Goal: Task Accomplishment & Management: Manage account settings

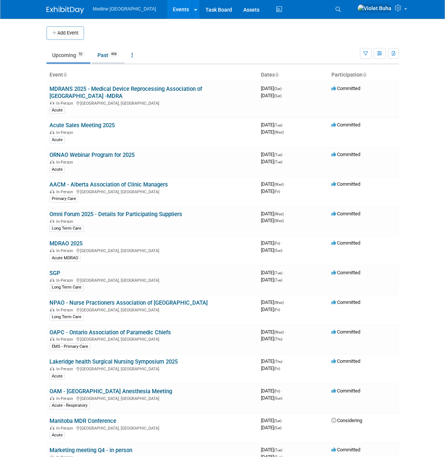
click at [92, 52] on link "Past 498" at bounding box center [108, 55] width 33 height 14
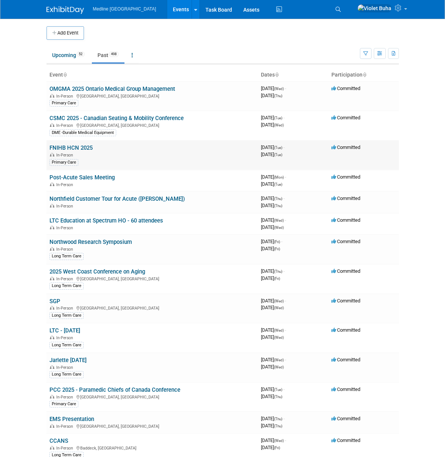
click at [50, 148] on link "FNIHB HCN 2025" at bounding box center [71, 147] width 43 height 7
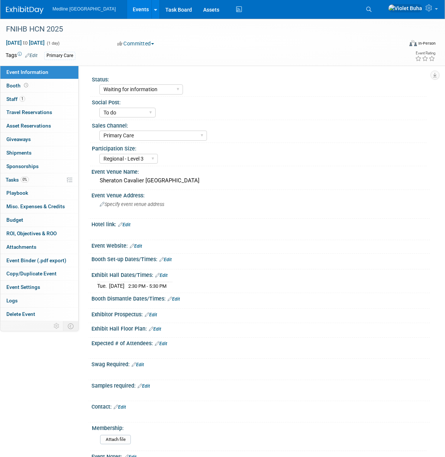
select select "Waiting for information"
select select "To do"
select select "Primary Care"
select select "Regional - Level 3"
click at [41, 101] on link "1 Staff 1" at bounding box center [39, 99] width 78 height 13
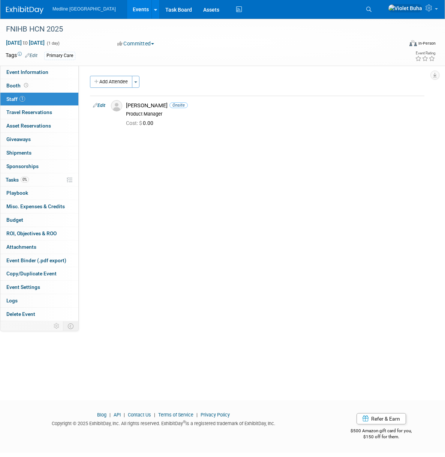
click at [26, 8] on img at bounding box center [25, 10] width 38 height 8
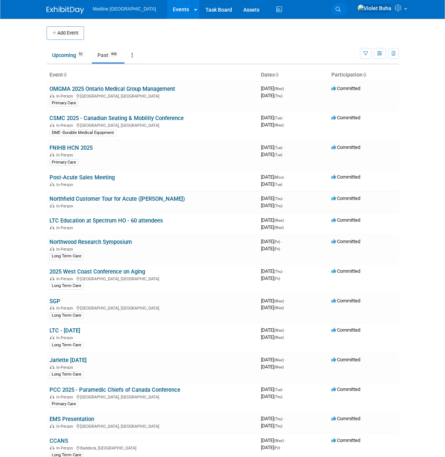
click at [0, 0] on span "Search" at bounding box center [0, 0] width 0 height 0
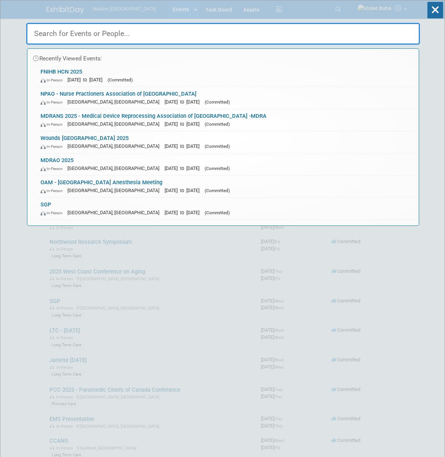
click at [251, 35] on input "text" at bounding box center [223, 34] width 394 height 22
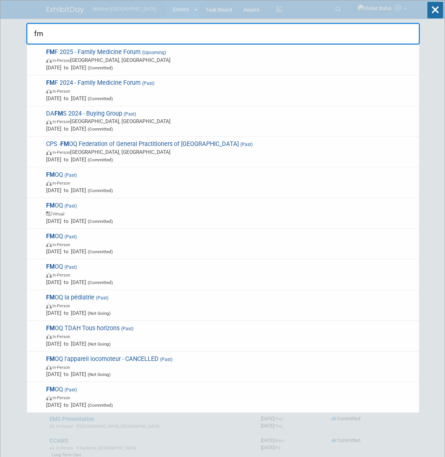
type input "f"
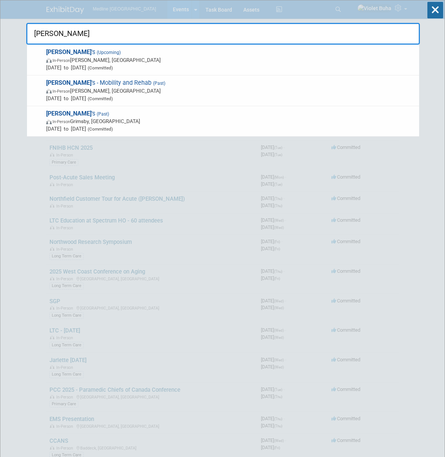
drag, startPoint x: 15, startPoint y: 33, endPoint x: -27, endPoint y: 29, distance: 42.2
click at [0, 29] on html "Medline Canada Events Add Event Bulk Upload Events Shareable Event Boards Recen…" at bounding box center [222, 228] width 445 height 457
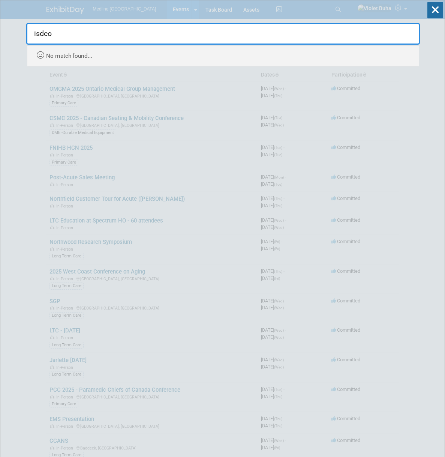
type input "isdco"
drag, startPoint x: 11, startPoint y: 35, endPoint x: 0, endPoint y: 35, distance: 11.3
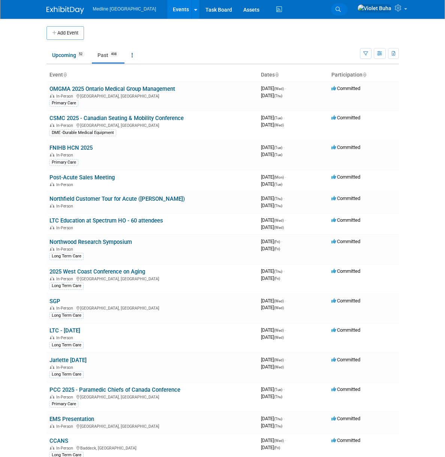
click at [0, 0] on span "Search" at bounding box center [0, 0] width 0 height 0
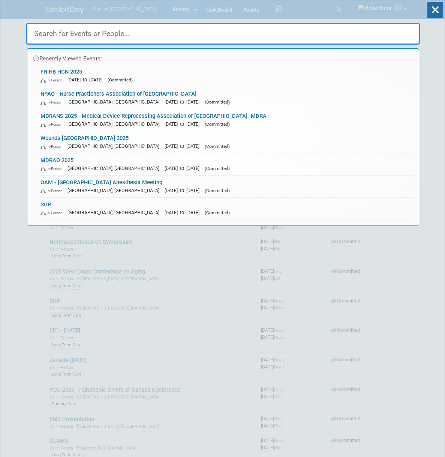
click at [118, 35] on input "text" at bounding box center [223, 34] width 394 height 22
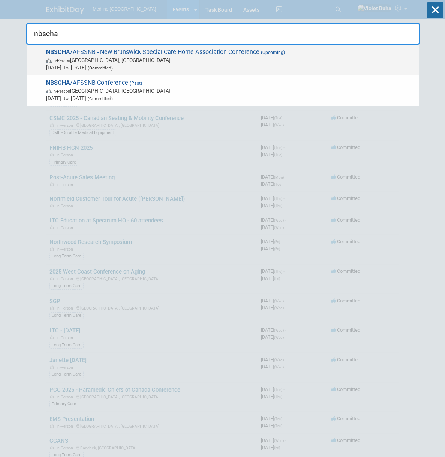
type input "nbscha"
click at [134, 56] on span "In-Person Moncton, Canada" at bounding box center [231, 60] width 370 height 8
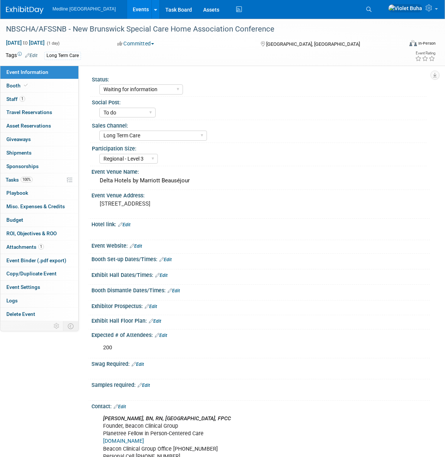
select select "Waiting for information"
select select "To do"
select select "Long Term Care"
select select "Regional - Level 3"
